Goal: Task Accomplishment & Management: Manage account settings

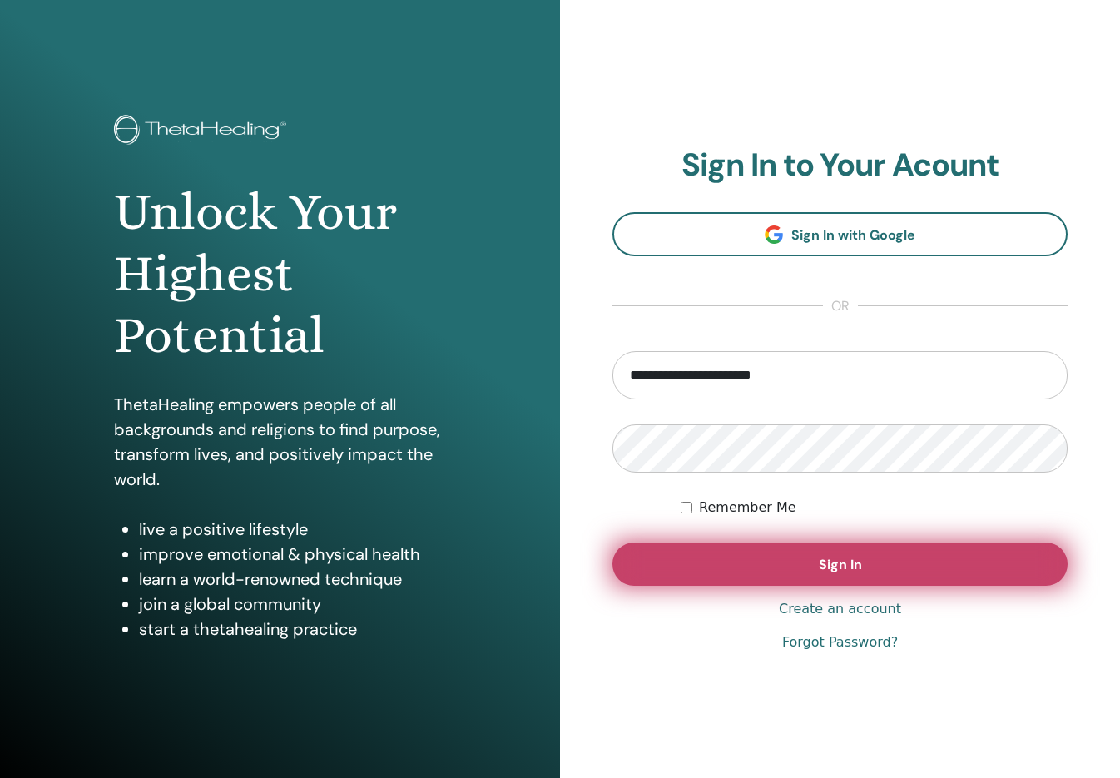
type input "**********"
click at [818, 564] on button "Sign In" at bounding box center [839, 563] width 455 height 43
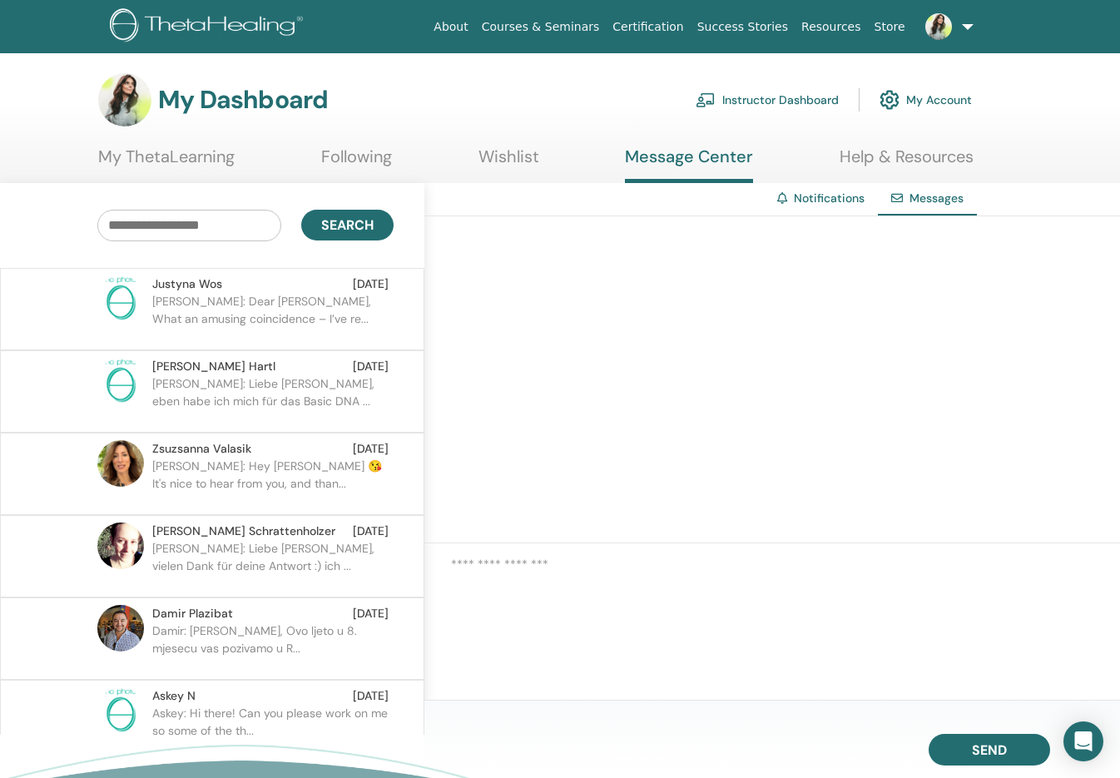
click at [236, 305] on p "[PERSON_NAME]: Dear [PERSON_NAME], What an amusing coincidence – I’ve re..." at bounding box center [272, 318] width 241 height 50
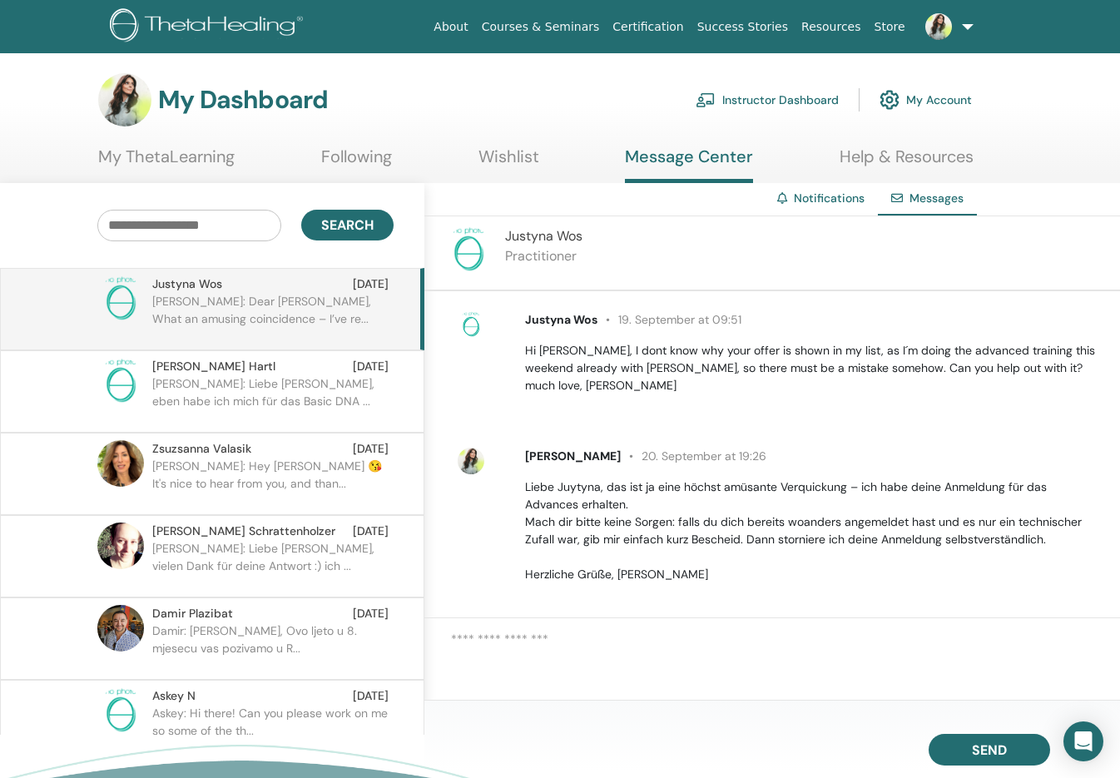
click at [939, 96] on link "My Account" at bounding box center [925, 100] width 92 height 37
